Goal: Use online tool/utility: Use online tool/utility

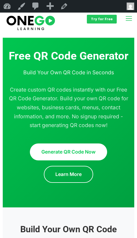
click at [129, 18] on icon "open-menu" at bounding box center [129, 18] width 8 height 8
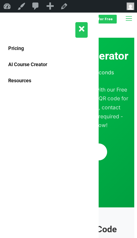
click at [129, 18] on icon "open-menu" at bounding box center [129, 18] width 8 height 8
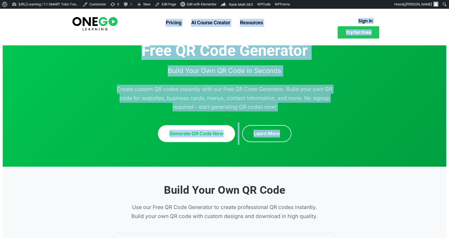
drag, startPoint x: 333, startPoint y: 143, endPoint x: 116, endPoint y: 37, distance: 241.9
click at [126, 52] on h1 "Free QR Code Generator" at bounding box center [224, 51] width 317 height 18
drag, startPoint x: 133, startPoint y: 51, endPoint x: 296, endPoint y: 158, distance: 194.6
click at [296, 158] on header "Free QR Code Generator Build Your Own QR Code in Seconds Create custom QR codes…" at bounding box center [225, 93] width 444 height 147
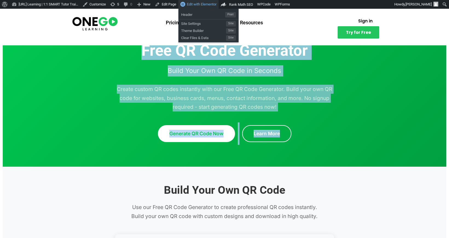
click at [213, 4] on span "Edit with Elementor" at bounding box center [202, 4] width 30 height 4
